Goal: Find specific page/section: Find specific page/section

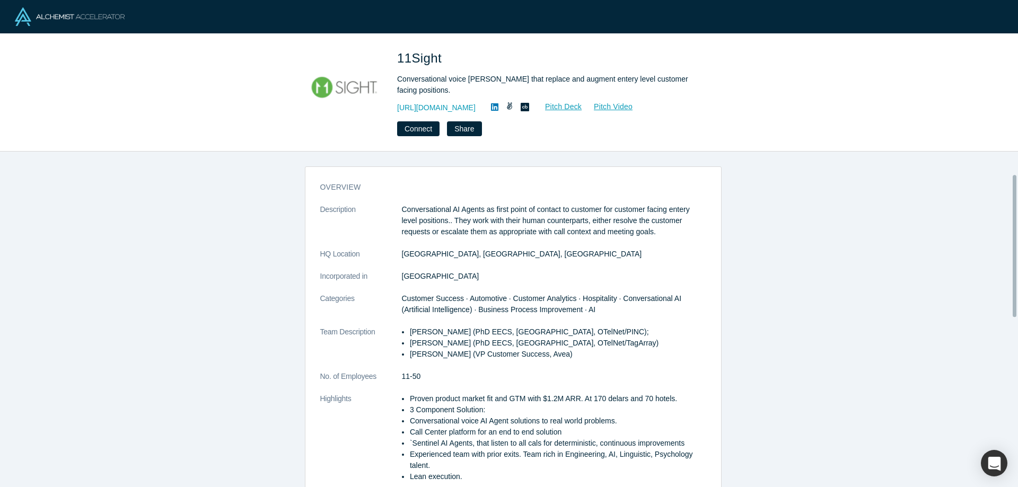
scroll to position [159, 0]
